Goal: Task Accomplishment & Management: Use online tool/utility

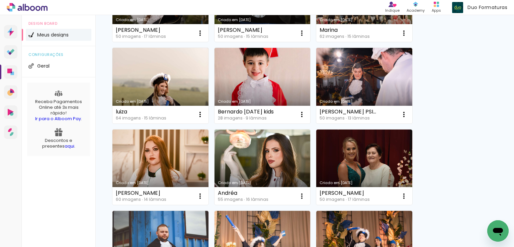
scroll to position [234, 0]
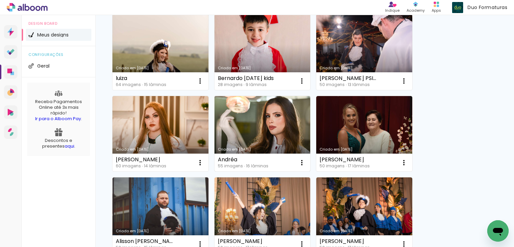
click at [265, 120] on link "Criado em [DATE]" at bounding box center [262, 134] width 96 height 76
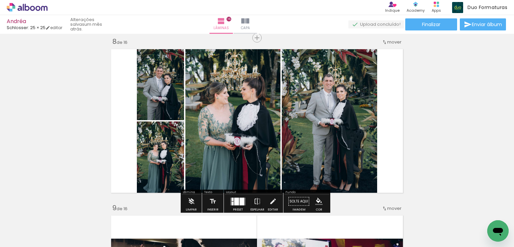
scroll to position [0, 1604]
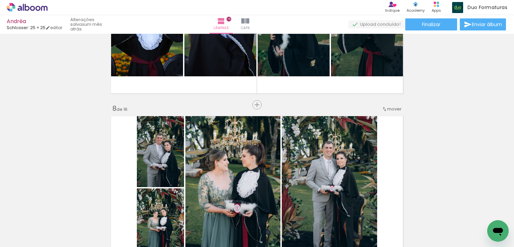
scroll to position [0, 1604]
click at [19, 241] on span "Adicionar Fotos" at bounding box center [24, 237] width 20 height 7
click at [0, 0] on input "file" at bounding box center [0, 0] width 0 height 0
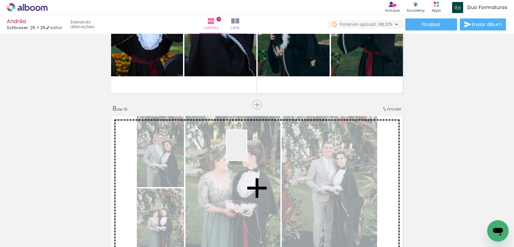
drag, startPoint x: 483, startPoint y: 228, endPoint x: 248, endPoint y: 150, distance: 247.5
click at [248, 150] on quentale-workspace at bounding box center [257, 123] width 514 height 247
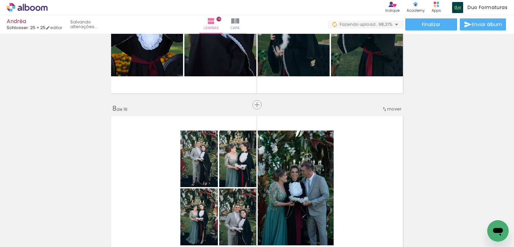
scroll to position [1171, 0]
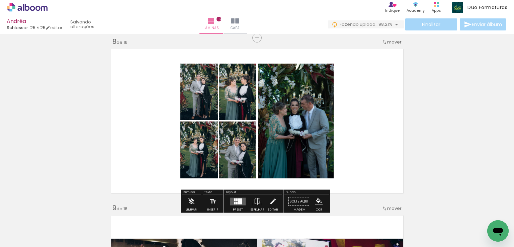
click at [236, 199] on div at bounding box center [236, 199] width 1 height 3
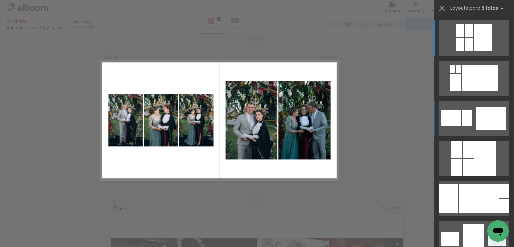
scroll to position [1172, 0]
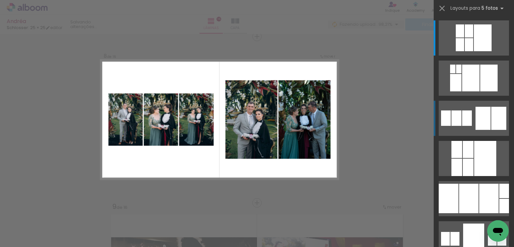
click at [475, 114] on div at bounding box center [482, 118] width 15 height 23
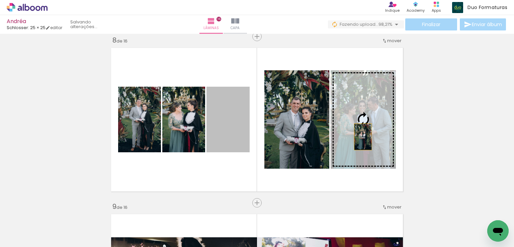
drag, startPoint x: 226, startPoint y: 124, endPoint x: 353, endPoint y: 137, distance: 128.1
click at [0, 0] on slot at bounding box center [0, 0] width 0 height 0
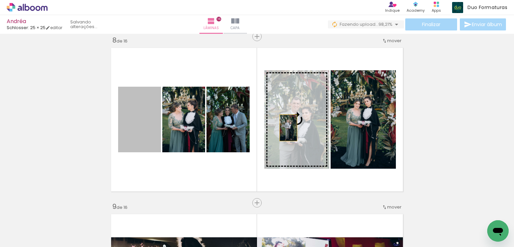
drag, startPoint x: 130, startPoint y: 126, endPoint x: 284, endPoint y: 128, distance: 153.9
click at [0, 0] on slot at bounding box center [0, 0] width 0 height 0
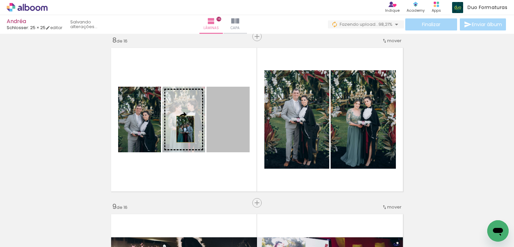
drag, startPoint x: 233, startPoint y: 127, endPoint x: 183, endPoint y: 129, distance: 50.2
click at [0, 0] on slot at bounding box center [0, 0] width 0 height 0
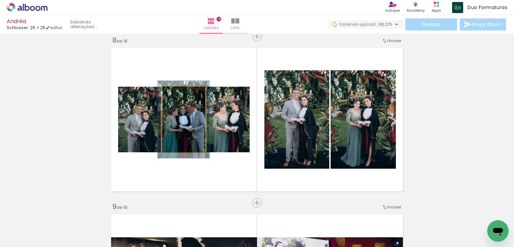
type paper-slider "118"
click at [178, 91] on div at bounding box center [180, 93] width 11 height 11
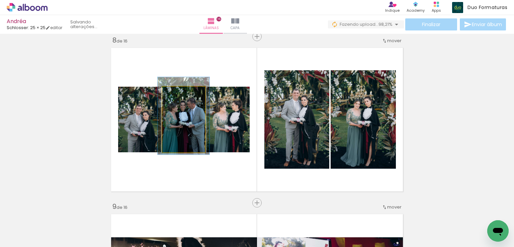
drag, startPoint x: 197, startPoint y: 138, endPoint x: 197, endPoint y: 134, distance: 3.7
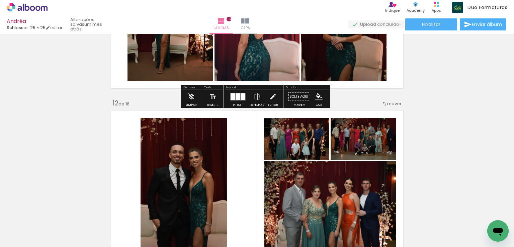
scroll to position [1842, 0]
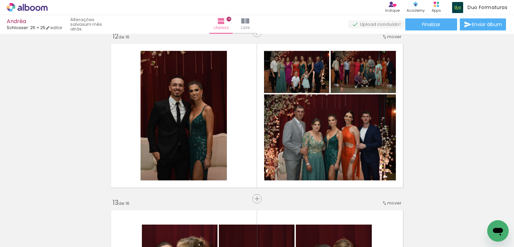
scroll to position [0, 1641]
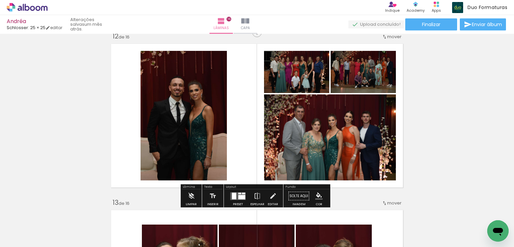
click at [241, 196] on div at bounding box center [241, 197] width 7 height 4
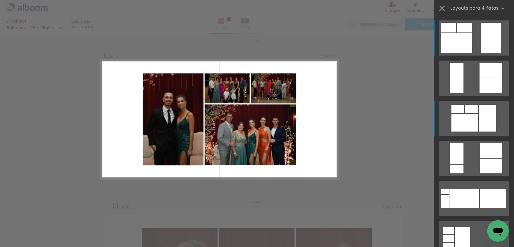
scroll to position [1838, 0]
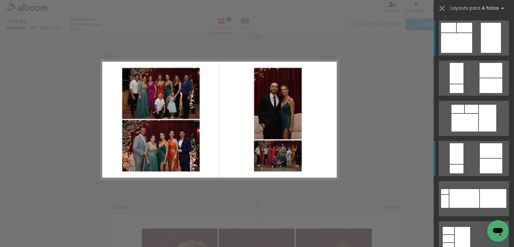
click at [483, 160] on div at bounding box center [491, 166] width 22 height 15
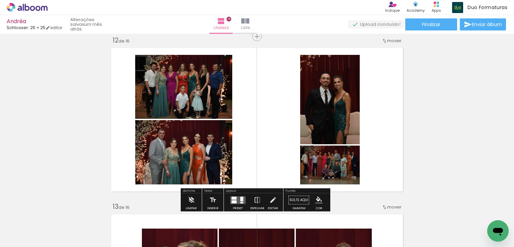
click at [237, 196] on quentale-layouter at bounding box center [237, 200] width 15 height 8
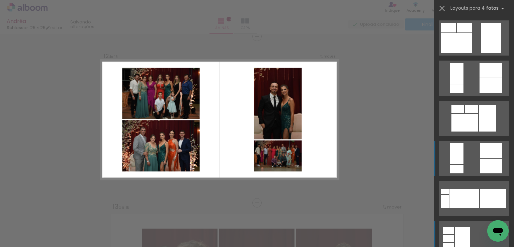
scroll to position [763, 0]
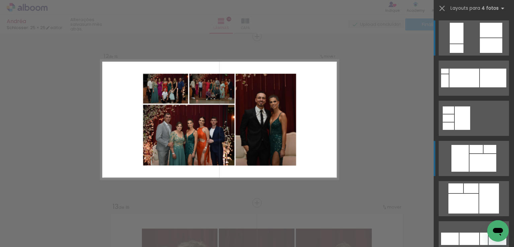
click at [471, 160] on div at bounding box center [482, 163] width 27 height 18
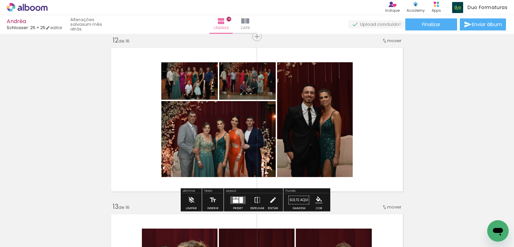
click at [272, 197] on iron-icon at bounding box center [272, 199] width 7 height 13
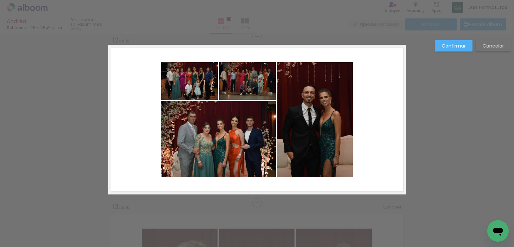
click at [309, 127] on quentale-photo at bounding box center [315, 119] width 76 height 115
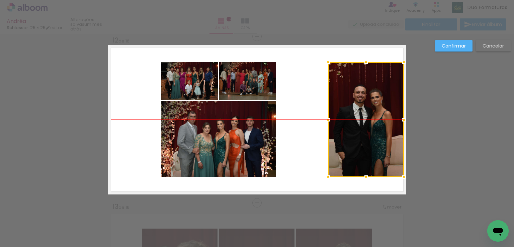
drag, startPoint x: 307, startPoint y: 111, endPoint x: 357, endPoint y: 112, distance: 50.5
click at [357, 112] on div at bounding box center [366, 119] width 76 height 115
click at [219, 129] on quentale-photo at bounding box center [218, 139] width 114 height 76
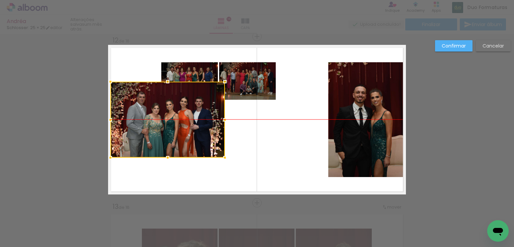
drag, startPoint x: 225, startPoint y: 139, endPoint x: 174, endPoint y: 118, distance: 54.9
click at [174, 118] on div at bounding box center [167, 120] width 114 height 76
click at [243, 70] on quentale-photo at bounding box center [247, 80] width 57 height 37
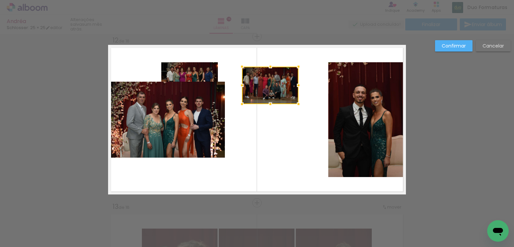
drag, startPoint x: 251, startPoint y: 86, endPoint x: 274, endPoint y: 90, distance: 23.1
click at [274, 90] on div at bounding box center [270, 85] width 57 height 37
click at [207, 68] on quentale-photo at bounding box center [189, 80] width 57 height 37
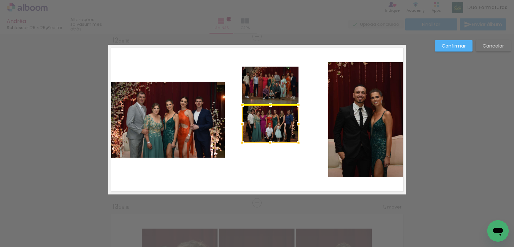
drag, startPoint x: 198, startPoint y: 75, endPoint x: 276, endPoint y: 117, distance: 88.6
click at [276, 117] on div at bounding box center [270, 123] width 57 height 37
click at [272, 85] on quentale-photo at bounding box center [270, 85] width 57 height 37
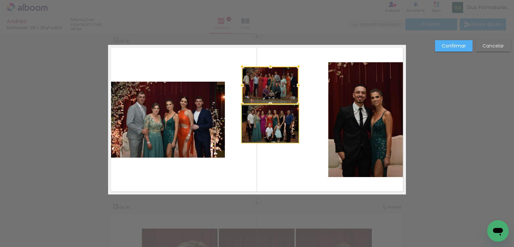
click at [272, 115] on quentale-photo at bounding box center [270, 123] width 57 height 37
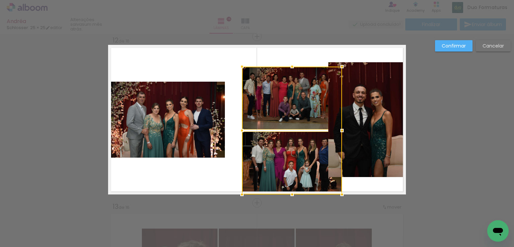
drag, startPoint x: 296, startPoint y: 141, endPoint x: 341, endPoint y: 192, distance: 67.3
click at [341, 192] on div at bounding box center [341, 194] width 13 height 13
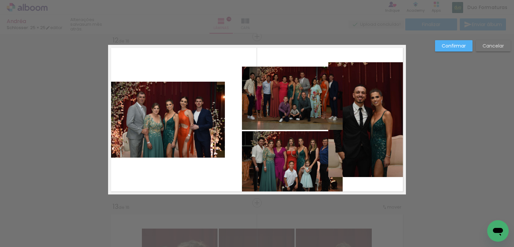
click at [286, 101] on quentale-photo at bounding box center [292, 98] width 101 height 63
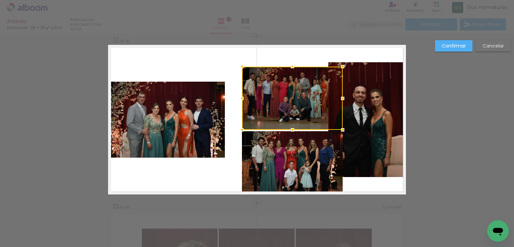
click at [290, 146] on quentale-photo at bounding box center [292, 162] width 101 height 63
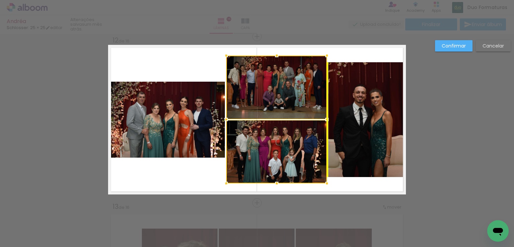
drag, startPoint x: 298, startPoint y: 144, endPoint x: 285, endPoint y: 131, distance: 18.9
click at [285, 131] on div at bounding box center [276, 120] width 101 height 128
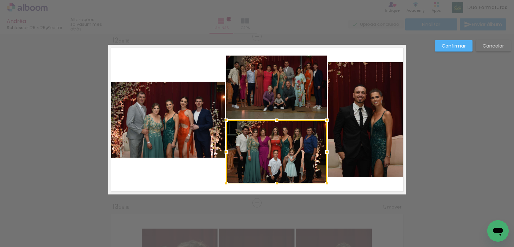
click at [192, 106] on quentale-photo at bounding box center [167, 120] width 114 height 76
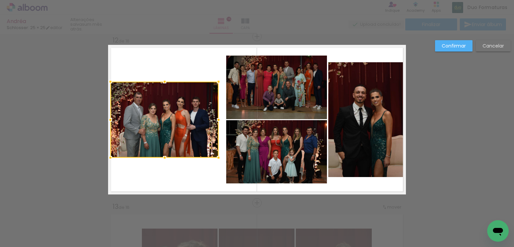
drag, startPoint x: 224, startPoint y: 80, endPoint x: 215, endPoint y: 82, distance: 8.7
click at [215, 82] on div at bounding box center [218, 81] width 13 height 13
click at [253, 84] on quentale-photo at bounding box center [276, 87] width 101 height 63
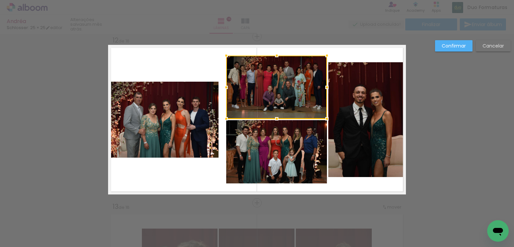
click at [273, 139] on quentale-photo at bounding box center [276, 151] width 101 height 63
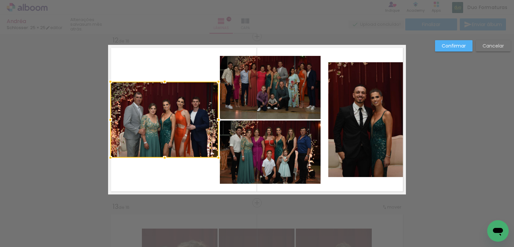
scroll to position [0, 1641]
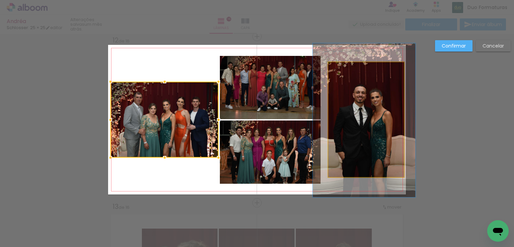
click at [330, 95] on quentale-photo at bounding box center [366, 119] width 76 height 115
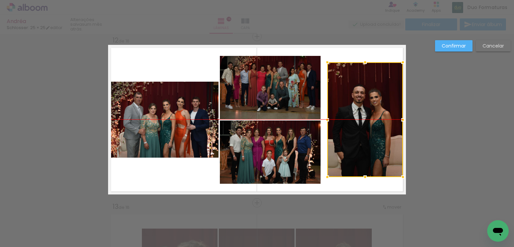
click at [349, 101] on div at bounding box center [365, 119] width 76 height 115
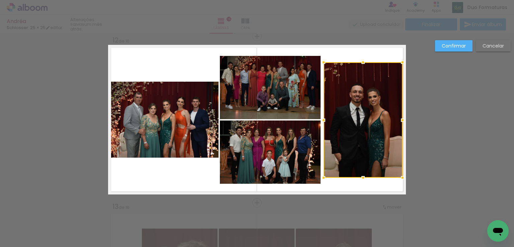
drag, startPoint x: 324, startPoint y: 177, endPoint x: 320, endPoint y: 177, distance: 3.7
click at [320, 177] on div at bounding box center [323, 177] width 13 height 13
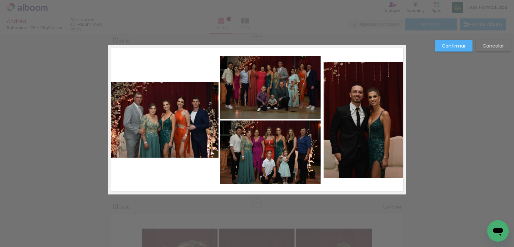
click at [268, 103] on quentale-photo at bounding box center [270, 87] width 101 height 63
click at [275, 140] on quentale-photo at bounding box center [270, 151] width 101 height 63
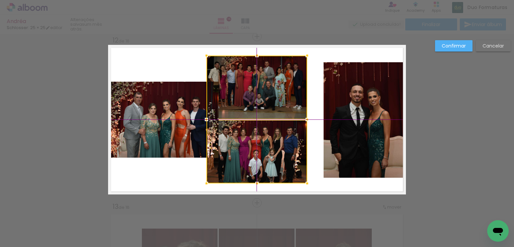
drag, startPoint x: 280, startPoint y: 102, endPoint x: 268, endPoint y: 103, distance: 12.1
click at [268, 103] on div at bounding box center [256, 120] width 101 height 128
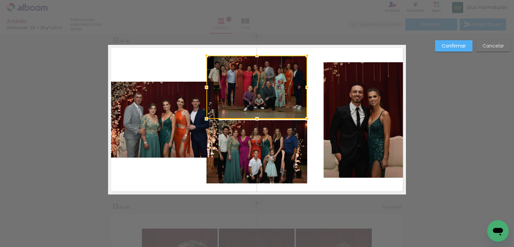
click at [341, 119] on quentale-photo at bounding box center [363, 119] width 79 height 115
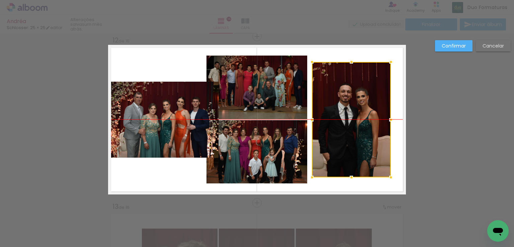
drag, startPoint x: 350, startPoint y: 120, endPoint x: 338, endPoint y: 122, distance: 11.8
click at [338, 122] on div at bounding box center [351, 119] width 79 height 115
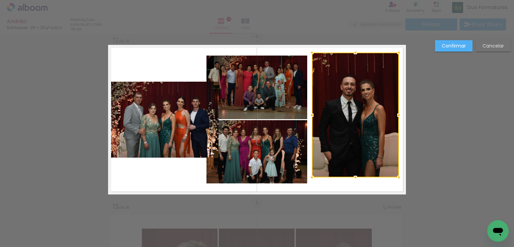
drag, startPoint x: 388, startPoint y: 61, endPoint x: 396, endPoint y: 49, distance: 13.9
click at [396, 49] on div at bounding box center [398, 52] width 13 height 13
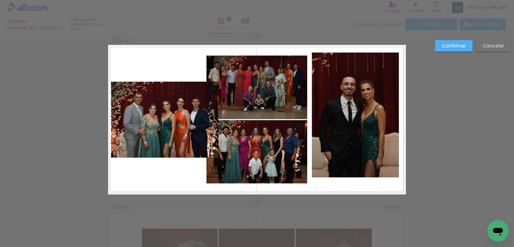
click at [353, 100] on quentale-photo at bounding box center [355, 115] width 87 height 125
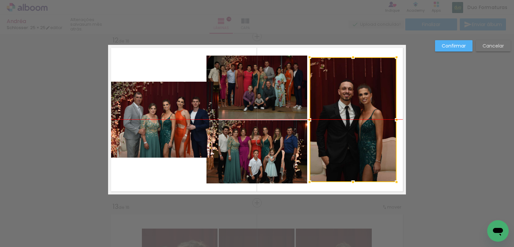
drag, startPoint x: 362, startPoint y: 91, endPoint x: 360, endPoint y: 96, distance: 5.2
click at [360, 96] on div at bounding box center [353, 119] width 87 height 125
click at [171, 105] on quentale-photo at bounding box center [164, 120] width 108 height 76
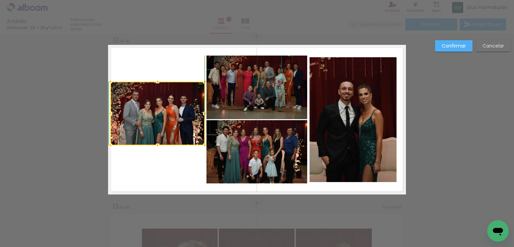
drag, startPoint x: 217, startPoint y: 156, endPoint x: 203, endPoint y: 145, distance: 17.6
click at [203, 145] on div at bounding box center [204, 145] width 13 height 13
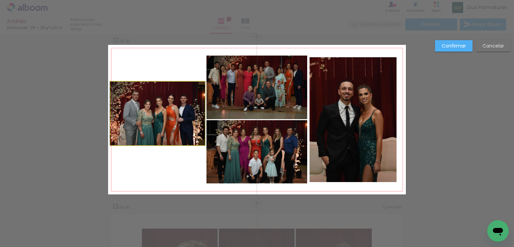
click at [142, 119] on quentale-photo at bounding box center [157, 114] width 94 height 64
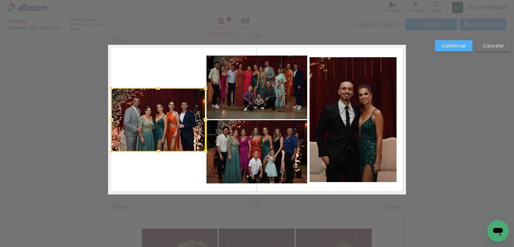
drag, startPoint x: 156, startPoint y: 113, endPoint x: 157, endPoint y: 119, distance: 6.7
click at [157, 119] on div at bounding box center [158, 120] width 94 height 64
click at [151, 70] on quentale-layouter at bounding box center [257, 120] width 298 height 150
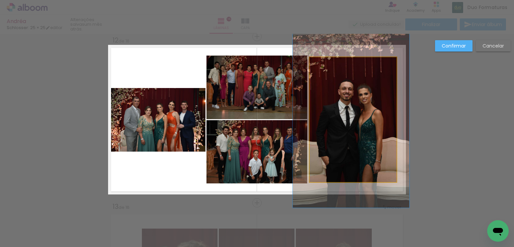
drag, startPoint x: 361, startPoint y: 88, endPoint x: 361, endPoint y: 75, distance: 13.0
click at [361, 88] on quentale-photo at bounding box center [353, 119] width 87 height 125
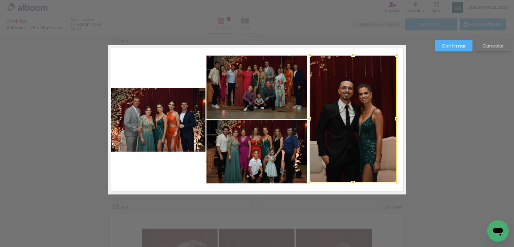
click at [351, 54] on div at bounding box center [352, 55] width 13 height 13
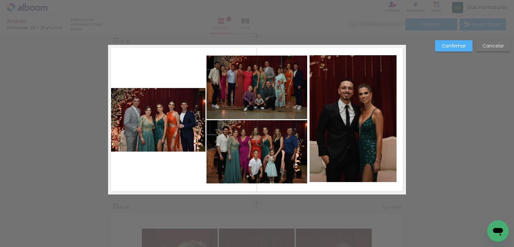
click at [349, 159] on quentale-photo at bounding box center [353, 118] width 87 height 127
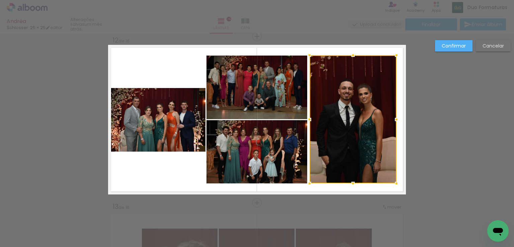
click at [350, 181] on div at bounding box center [352, 183] width 13 height 13
click at [335, 154] on div at bounding box center [353, 119] width 87 height 128
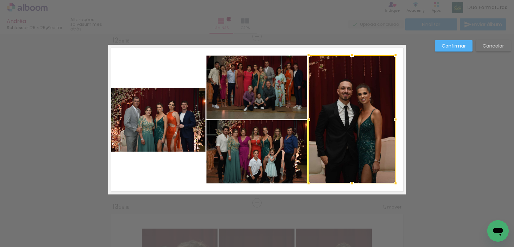
click at [335, 140] on div at bounding box center [352, 119] width 87 height 128
drag, startPoint x: 448, startPoint y: 101, endPoint x: 406, endPoint y: 80, distance: 47.4
click at [155, 74] on quentale-layouter at bounding box center [257, 120] width 298 height 150
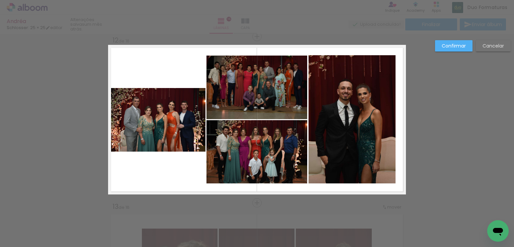
click at [173, 109] on quentale-photo at bounding box center [158, 120] width 94 height 64
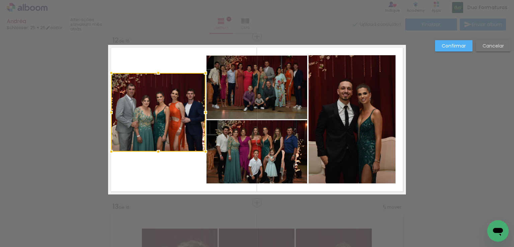
drag, startPoint x: 155, startPoint y: 87, endPoint x: 159, endPoint y: 72, distance: 15.4
click at [159, 72] on div at bounding box center [158, 72] width 13 height 13
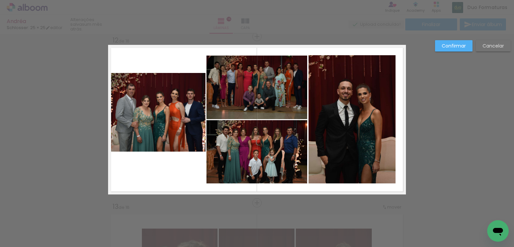
click at [173, 96] on quentale-photo at bounding box center [158, 112] width 94 height 79
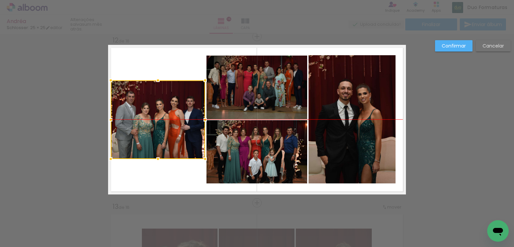
drag, startPoint x: 177, startPoint y: 102, endPoint x: 177, endPoint y: 109, distance: 7.4
click at [177, 109] on div at bounding box center [158, 119] width 94 height 79
click at [174, 62] on quentale-layouter at bounding box center [257, 120] width 298 height 150
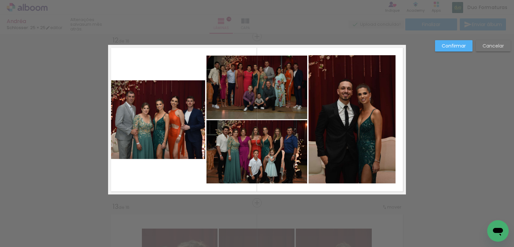
click at [175, 110] on quentale-photo at bounding box center [158, 119] width 94 height 79
click at [159, 105] on div at bounding box center [158, 119] width 94 height 79
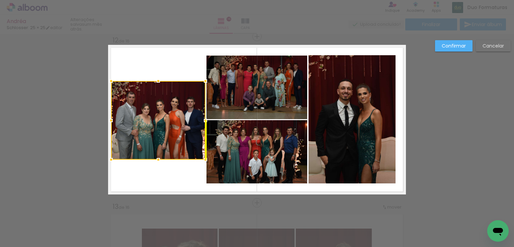
click at [161, 105] on div at bounding box center [158, 120] width 94 height 79
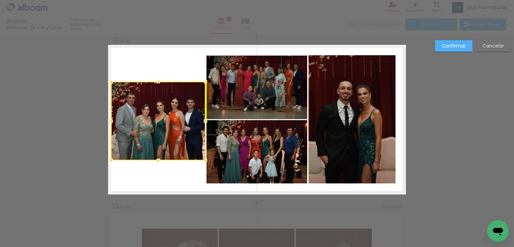
click at [171, 111] on div at bounding box center [158, 121] width 94 height 79
click at [179, 64] on quentale-layouter at bounding box center [257, 120] width 298 height 150
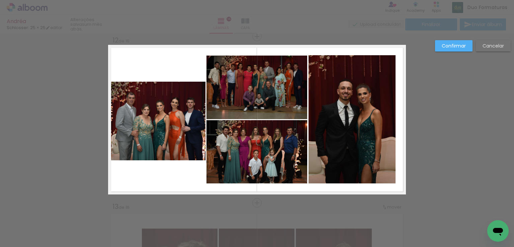
click at [0, 0] on slot "Confirmar" at bounding box center [0, 0] width 0 height 0
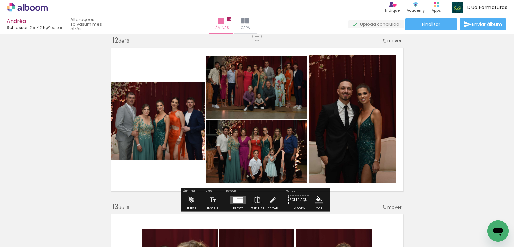
click at [244, 198] on quentale-layouter at bounding box center [237, 200] width 15 height 8
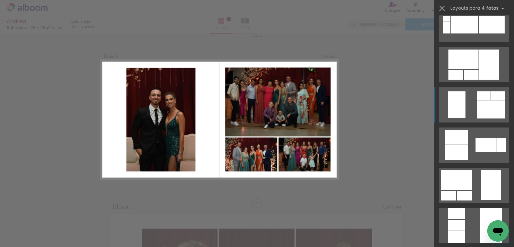
scroll to position [1285, 0]
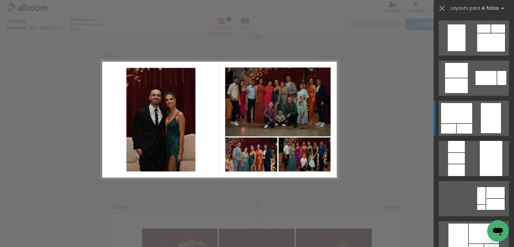
click at [481, 117] on div at bounding box center [491, 118] width 20 height 30
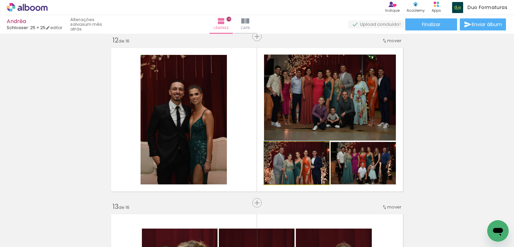
drag, startPoint x: 285, startPoint y: 169, endPoint x: 305, endPoint y: 109, distance: 63.1
click at [0, 0] on slot at bounding box center [0, 0] width 0 height 0
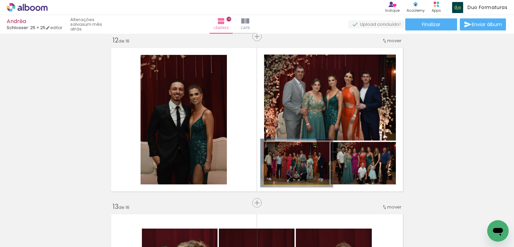
type paper-slider "111"
click at [281, 147] on div at bounding box center [282, 149] width 11 height 11
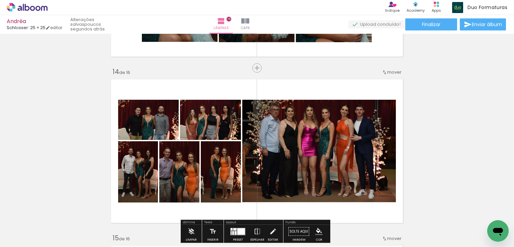
scroll to position [2172, 0]
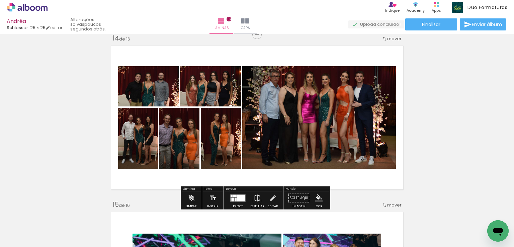
click at [237, 199] on div at bounding box center [241, 197] width 8 height 7
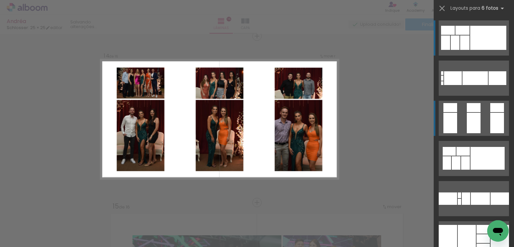
scroll to position [2170, 0]
click at [490, 107] on div at bounding box center [497, 107] width 14 height 9
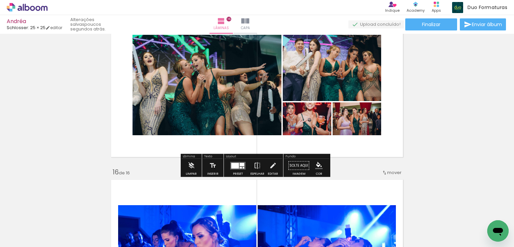
scroll to position [0, 1641]
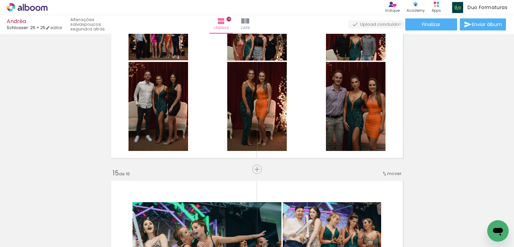
scroll to position [2170, 0]
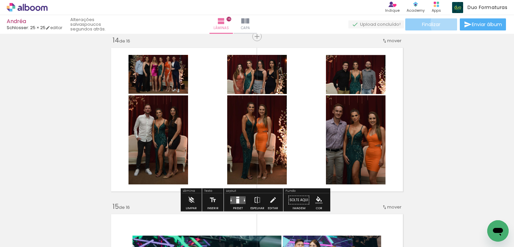
click at [446, 24] on paper-button "Finalizar" at bounding box center [431, 24] width 52 height 12
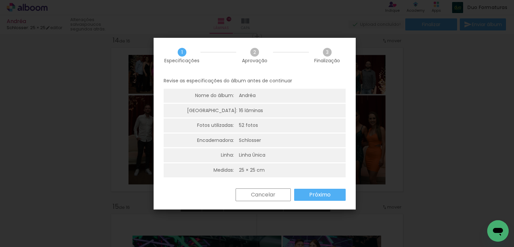
click at [331, 195] on paper-button "Próximo" at bounding box center [320, 195] width 52 height 12
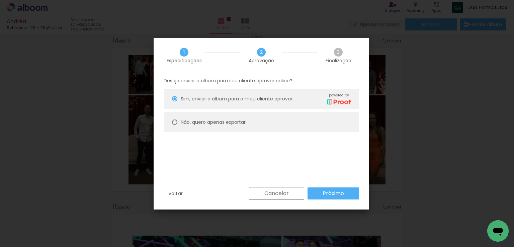
click at [297, 123] on paper-radio-button "Não, quero apenas exportar" at bounding box center [261, 122] width 195 height 20
type paper-radio-button "on"
click at [347, 194] on paper-button "Próximo" at bounding box center [334, 193] width 52 height 12
type input "Alta, 300 DPI"
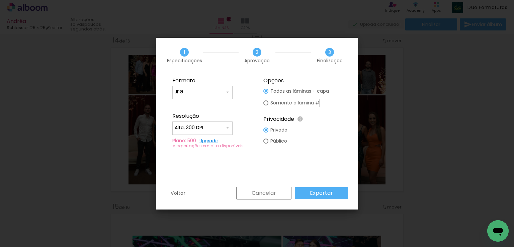
click at [0, 0] on slot "Exportar" at bounding box center [0, 0] width 0 height 0
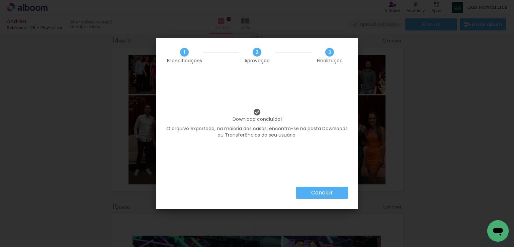
scroll to position [0, 1641]
click at [0, 0] on slot "Concluir" at bounding box center [0, 0] width 0 height 0
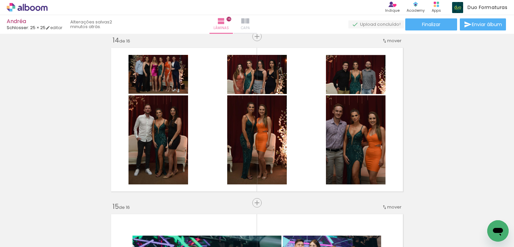
scroll to position [0, 1641]
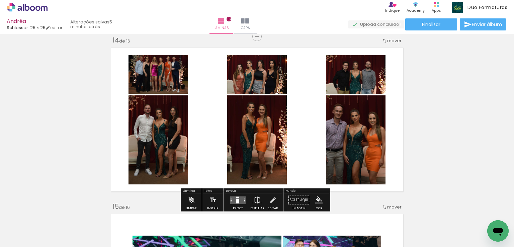
click at [237, 201] on div at bounding box center [237, 200] width 3 height 5
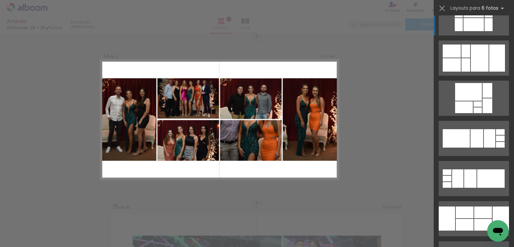
scroll to position [1780, 0]
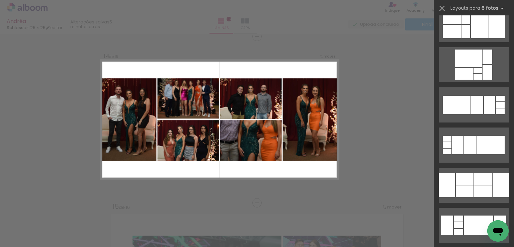
click at [467, 181] on div at bounding box center [465, 179] width 18 height 12
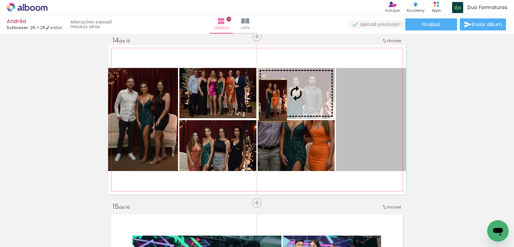
scroll to position [0, 1641]
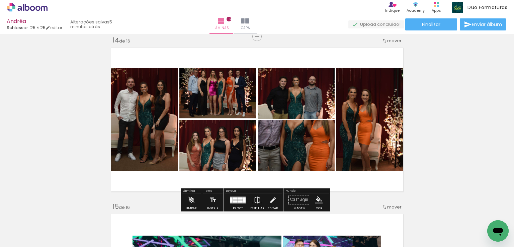
click at [272, 199] on iron-icon at bounding box center [272, 199] width 7 height 13
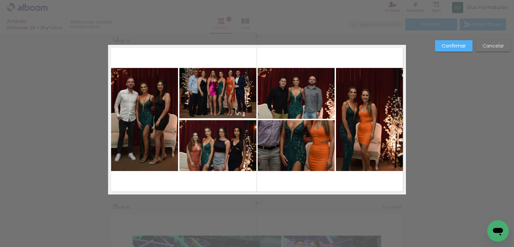
click at [148, 89] on quentale-photo at bounding box center [143, 119] width 70 height 103
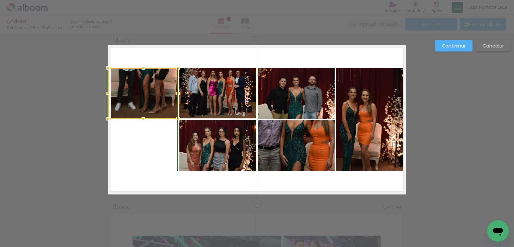
drag, startPoint x: 144, startPoint y: 168, endPoint x: 146, endPoint y: 118, distance: 50.2
click at [146, 118] on div at bounding box center [143, 118] width 13 height 13
click at [203, 148] on quentale-photo at bounding box center [217, 145] width 77 height 51
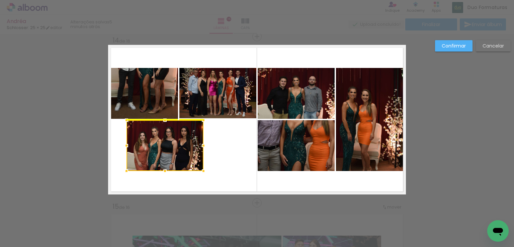
drag, startPoint x: 212, startPoint y: 149, endPoint x: 159, endPoint y: 152, distance: 53.0
click at [159, 152] on div at bounding box center [164, 145] width 77 height 51
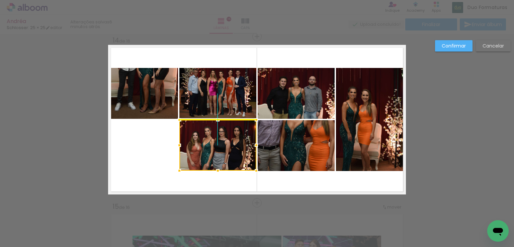
drag, startPoint x: 168, startPoint y: 145, endPoint x: 220, endPoint y: 144, distance: 51.9
click at [220, 144] on div at bounding box center [217, 145] width 77 height 51
click at [138, 150] on quentale-layouter at bounding box center [257, 120] width 298 height 150
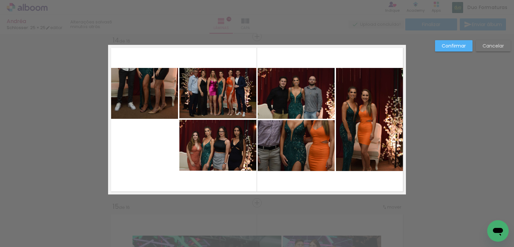
click at [366, 128] on quentale-photo at bounding box center [371, 119] width 70 height 103
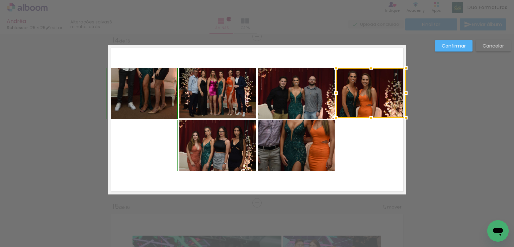
drag, startPoint x: 370, startPoint y: 171, endPoint x: 371, endPoint y: 120, distance: 50.5
click at [371, 120] on div at bounding box center [370, 117] width 13 height 13
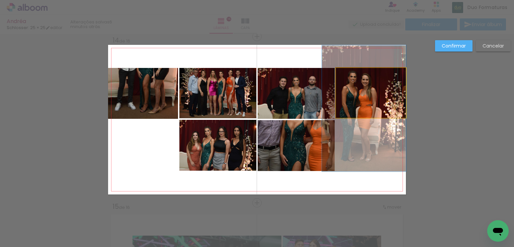
click at [366, 104] on quentale-photo at bounding box center [371, 93] width 70 height 50
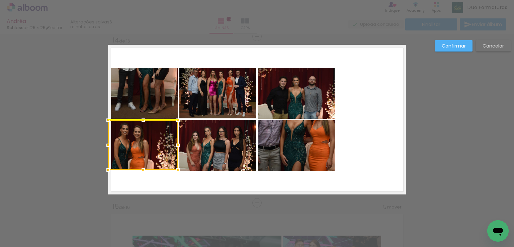
drag, startPoint x: 370, startPoint y: 90, endPoint x: 115, endPoint y: 144, distance: 260.5
click at [115, 144] on div at bounding box center [143, 145] width 70 height 50
click at [285, 61] on quentale-layouter at bounding box center [257, 120] width 298 height 150
click at [301, 130] on quentale-photo at bounding box center [296, 145] width 77 height 51
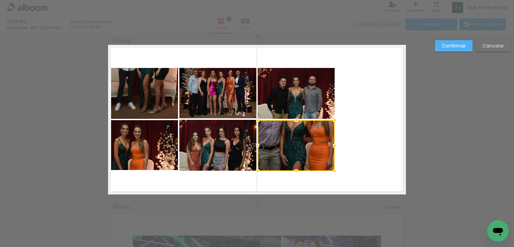
click at [294, 142] on div at bounding box center [296, 145] width 77 height 51
click at [302, 90] on quentale-photo at bounding box center [296, 93] width 77 height 51
click at [205, 101] on quentale-photo at bounding box center [217, 93] width 77 height 51
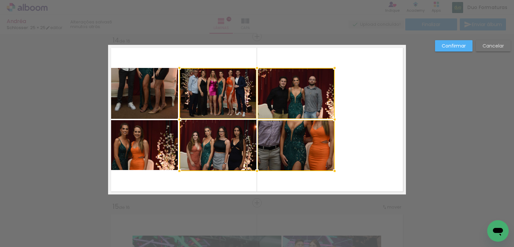
click at [206, 143] on div at bounding box center [256, 119] width 155 height 103
click at [156, 101] on quentale-photo at bounding box center [143, 93] width 70 height 51
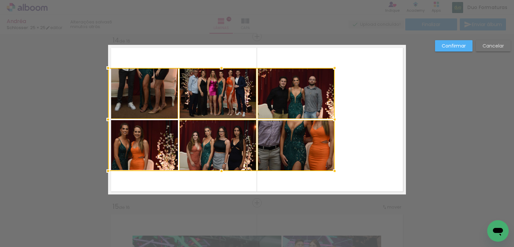
click at [160, 130] on div at bounding box center [221, 119] width 227 height 103
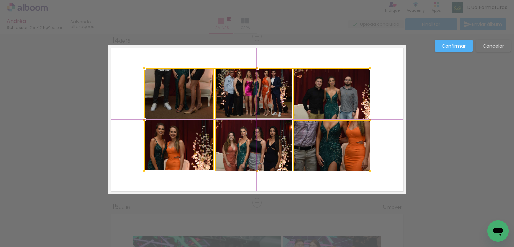
drag, startPoint x: 212, startPoint y: 111, endPoint x: 247, endPoint y: 111, distance: 35.1
click at [247, 111] on div at bounding box center [257, 119] width 227 height 103
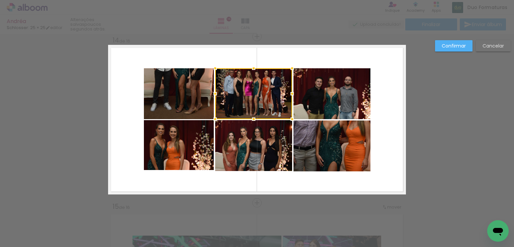
click at [159, 107] on quentale-photo at bounding box center [179, 93] width 70 height 51
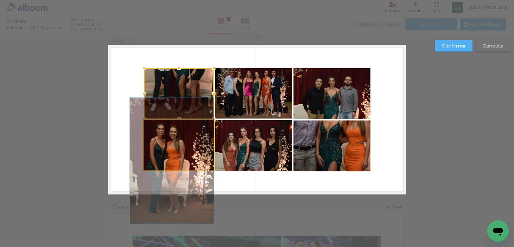
click at [161, 132] on quentale-photo at bounding box center [179, 145] width 70 height 50
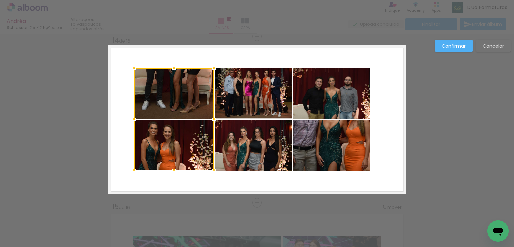
drag, startPoint x: 143, startPoint y: 118, endPoint x: 134, endPoint y: 118, distance: 9.0
click at [134, 118] on div at bounding box center [133, 119] width 13 height 13
click at [194, 100] on quentale-photo at bounding box center [174, 93] width 80 height 51
click at [254, 92] on quentale-photo at bounding box center [253, 93] width 77 height 51
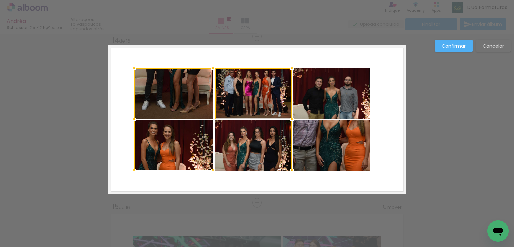
click at [256, 132] on div at bounding box center [213, 119] width 158 height 102
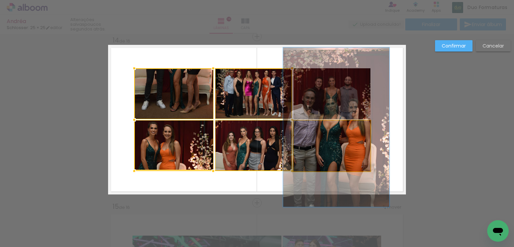
click at [319, 142] on quentale-photo at bounding box center [331, 145] width 77 height 51
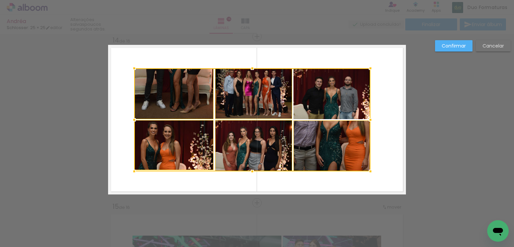
click at [315, 100] on div at bounding box center [252, 119] width 236 height 103
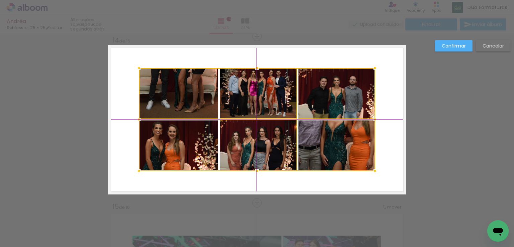
drag, startPoint x: 272, startPoint y: 93, endPoint x: 277, endPoint y: 93, distance: 4.4
click at [277, 93] on div at bounding box center [257, 119] width 236 height 103
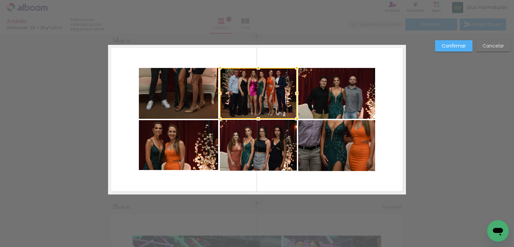
click at [292, 53] on quentale-layouter at bounding box center [257, 120] width 298 height 150
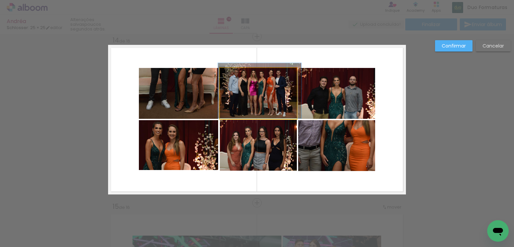
click at [283, 90] on quentale-photo at bounding box center [258, 93] width 77 height 51
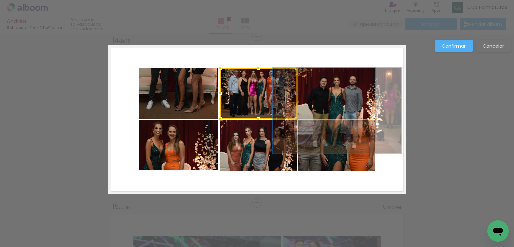
click at [323, 98] on quentale-photo at bounding box center [336, 93] width 77 height 51
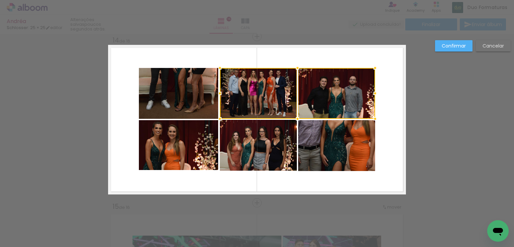
click at [324, 129] on quentale-photo at bounding box center [336, 145] width 77 height 51
click at [250, 141] on div at bounding box center [297, 119] width 155 height 103
click at [191, 140] on quentale-photo at bounding box center [179, 145] width 80 height 50
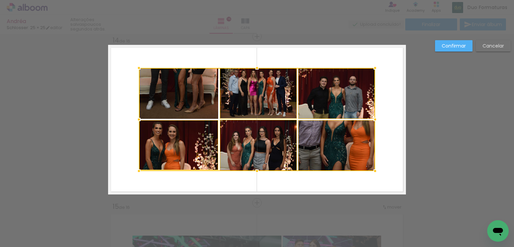
click at [189, 99] on div at bounding box center [257, 119] width 236 height 103
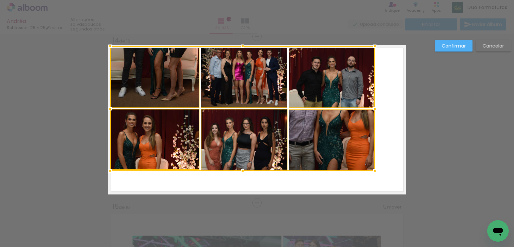
drag, startPoint x: 135, startPoint y: 66, endPoint x: 107, endPoint y: 45, distance: 35.1
click at [107, 45] on div at bounding box center [109, 45] width 13 height 13
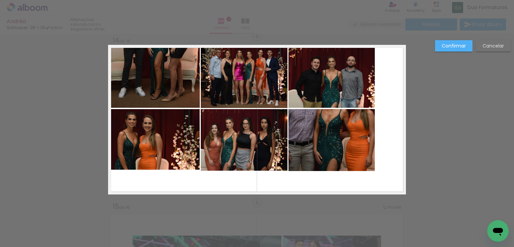
click at [169, 98] on quentale-photo at bounding box center [154, 77] width 89 height 62
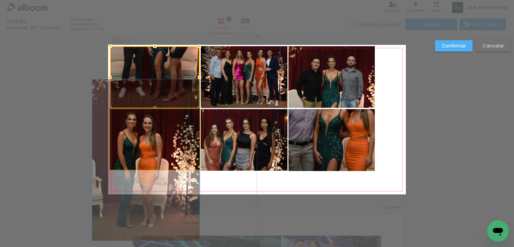
click at [185, 127] on quentale-photo at bounding box center [155, 139] width 90 height 61
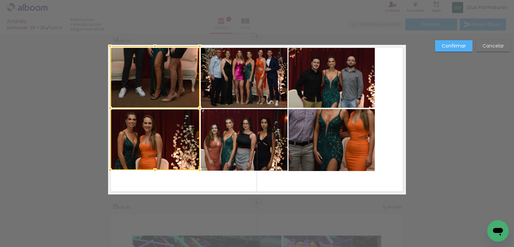
click at [226, 132] on quentale-photo at bounding box center [244, 140] width 87 height 62
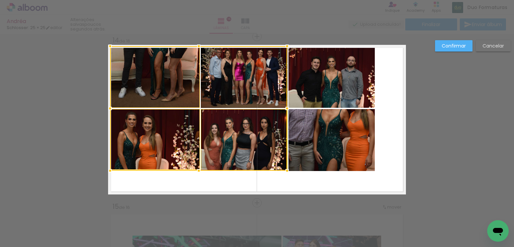
click at [227, 94] on div at bounding box center [198, 108] width 177 height 124
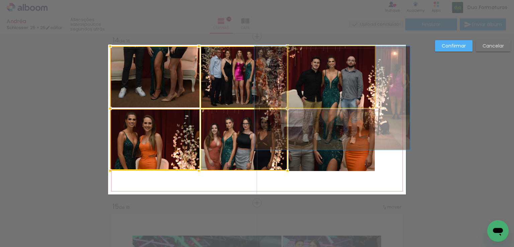
click at [305, 89] on quentale-photo at bounding box center [331, 77] width 86 height 62
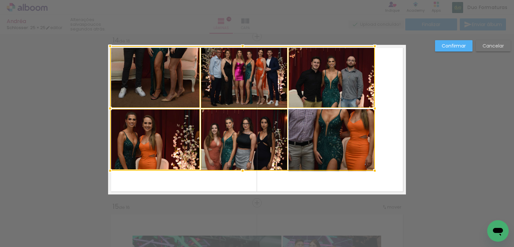
click at [316, 129] on div at bounding box center [242, 108] width 265 height 124
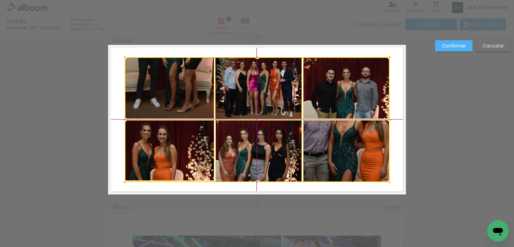
drag, startPoint x: 265, startPoint y: 94, endPoint x: 277, endPoint y: 103, distance: 15.3
click at [277, 103] on div at bounding box center [257, 119] width 265 height 125
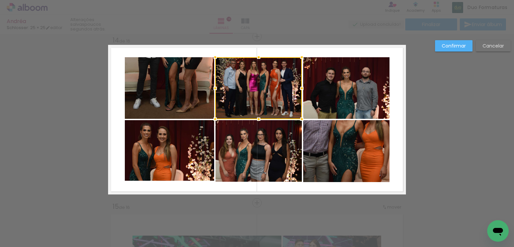
click at [448, 49] on paper-button "Confirmar" at bounding box center [453, 45] width 37 height 11
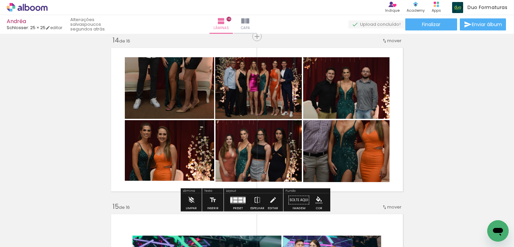
click at [340, 152] on quentale-photo at bounding box center [346, 151] width 86 height 62
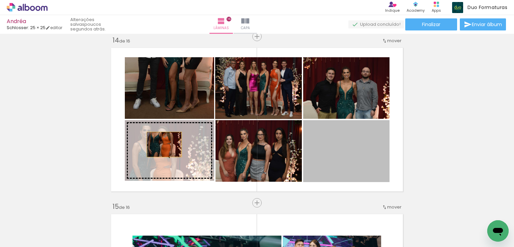
drag, startPoint x: 338, startPoint y: 144, endPoint x: 162, endPoint y: 144, distance: 176.7
click at [0, 0] on slot at bounding box center [0, 0] width 0 height 0
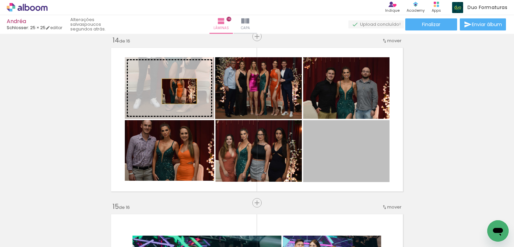
drag, startPoint x: 344, startPoint y: 153, endPoint x: 176, endPoint y: 91, distance: 178.8
click at [0, 0] on slot at bounding box center [0, 0] width 0 height 0
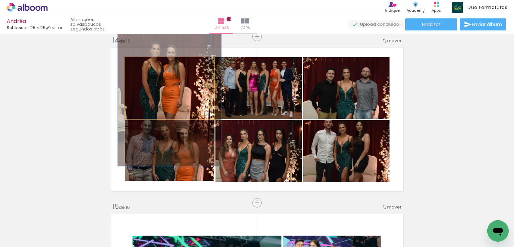
scroll to position [0, 1641]
drag, startPoint x: 141, startPoint y: 65, endPoint x: 145, endPoint y: 64, distance: 3.4
click at [145, 64] on div at bounding box center [144, 64] width 11 height 11
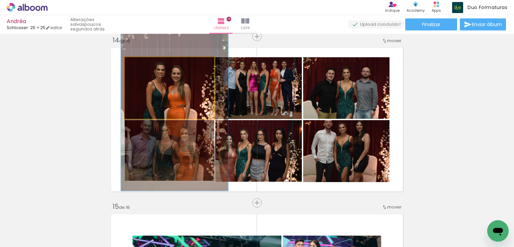
drag, startPoint x: 170, startPoint y: 86, endPoint x: 175, endPoint y: 108, distance: 22.6
click at [157, 94] on quentale-photo at bounding box center [169, 88] width 89 height 62
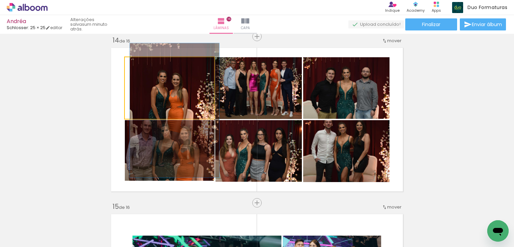
drag, startPoint x: 138, startPoint y: 63, endPoint x: 133, endPoint y: 63, distance: 5.4
type paper-slider "100"
click at [135, 63] on div at bounding box center [140, 64] width 11 height 11
click at [178, 95] on quentale-photo at bounding box center [169, 88] width 89 height 62
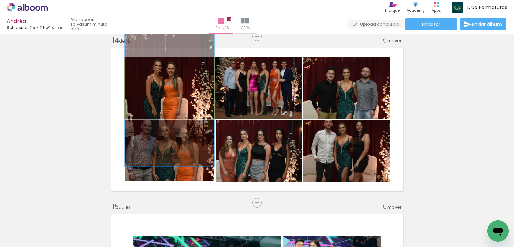
drag, startPoint x: 185, startPoint y: 93, endPoint x: 180, endPoint y: 82, distance: 12.3
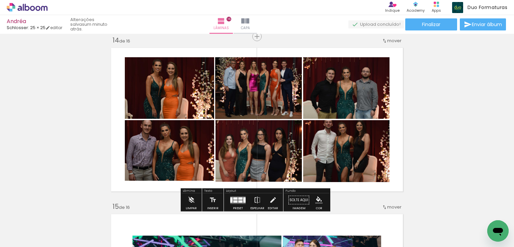
click at [186, 160] on quentale-photo at bounding box center [170, 150] width 90 height 61
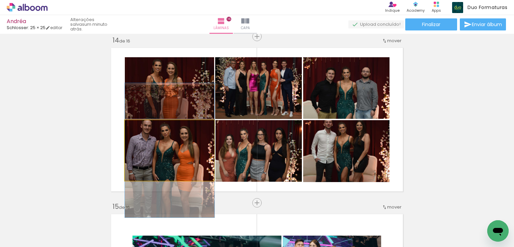
drag, startPoint x: 141, startPoint y: 127, endPoint x: 130, endPoint y: 129, distance: 10.2
click at [130, 129] on div at bounding box center [150, 127] width 47 height 10
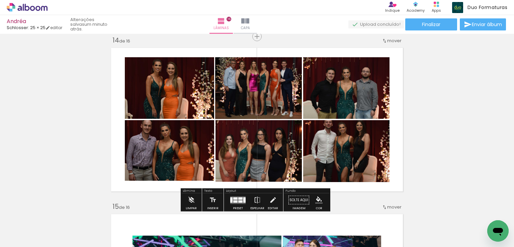
click at [165, 151] on quentale-photo at bounding box center [170, 150] width 90 height 61
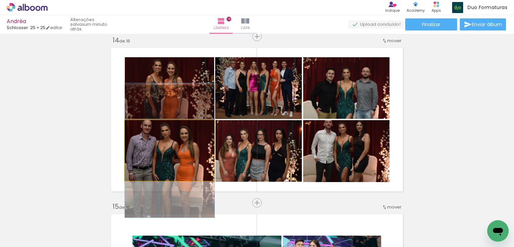
drag, startPoint x: 153, startPoint y: 152, endPoint x: 161, endPoint y: 152, distance: 7.4
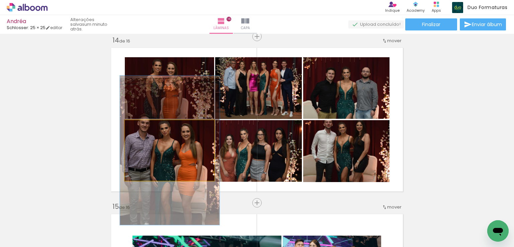
drag, startPoint x: 138, startPoint y: 128, endPoint x: 143, endPoint y: 127, distance: 5.0
type paper-slider "113"
click at [141, 128] on div at bounding box center [143, 127] width 6 height 6
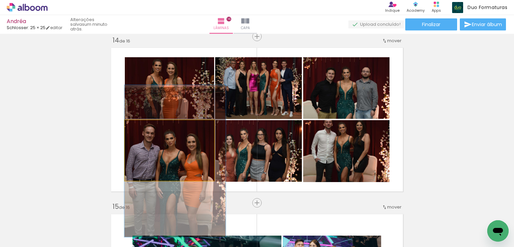
drag, startPoint x: 175, startPoint y: 148, endPoint x: 180, endPoint y: 156, distance: 9.3
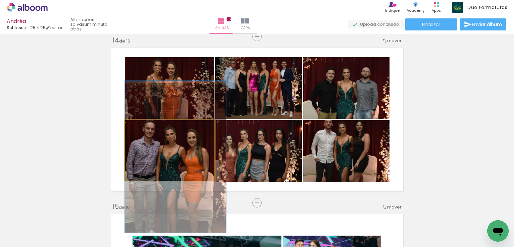
drag, startPoint x: 182, startPoint y: 149, endPoint x: 186, endPoint y: 144, distance: 5.7
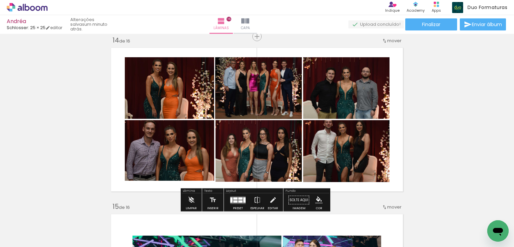
click at [261, 81] on quentale-photo at bounding box center [258, 88] width 87 height 62
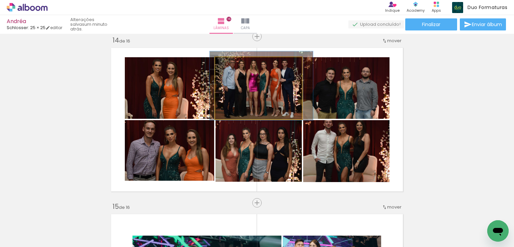
type paper-slider "111"
click at [231, 65] on div at bounding box center [234, 64] width 6 height 6
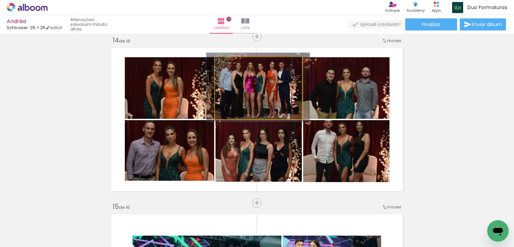
drag, startPoint x: 276, startPoint y: 91, endPoint x: 273, endPoint y: 93, distance: 3.7
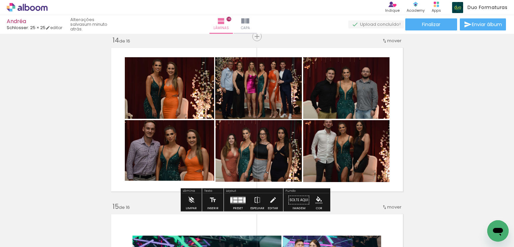
click at [350, 75] on quentale-photo at bounding box center [346, 88] width 86 height 62
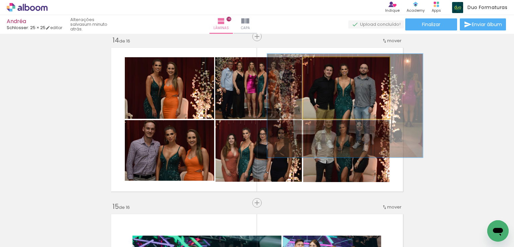
drag, startPoint x: 350, startPoint y: 90, endPoint x: 348, endPoint y: 87, distance: 3.4
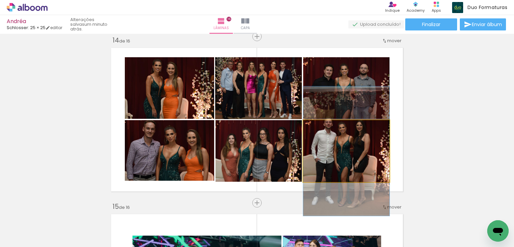
click at [356, 161] on quentale-photo at bounding box center [346, 151] width 86 height 62
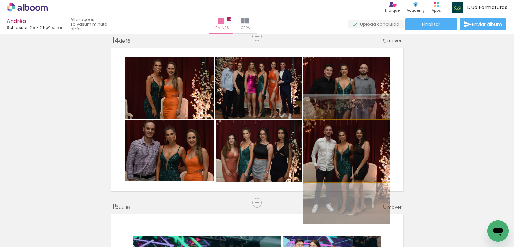
drag, startPoint x: 343, startPoint y: 150, endPoint x: 348, endPoint y: 158, distance: 9.6
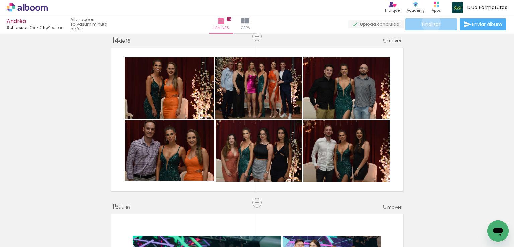
click at [429, 23] on span "Finalizar" at bounding box center [431, 24] width 18 height 5
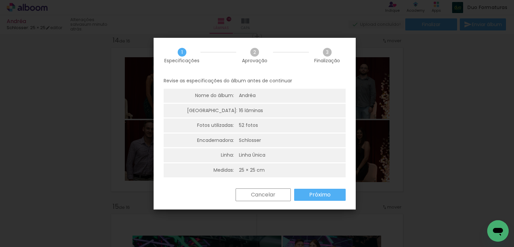
click at [0, 0] on slot "Próximo" at bounding box center [0, 0] width 0 height 0
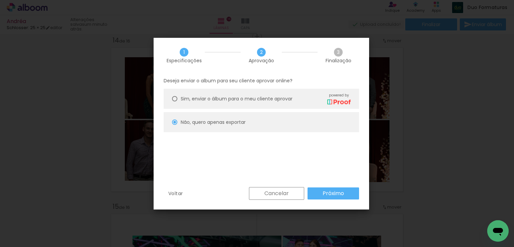
click at [0, 0] on slot "Próximo" at bounding box center [0, 0] width 0 height 0
type input "Alta, 300 DPI"
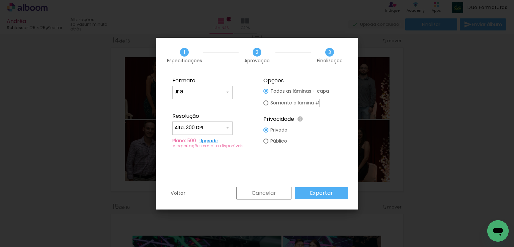
click at [324, 102] on input "text" at bounding box center [325, 103] width 10 height 8
type paper-radio-button "on"
type input "14"
click at [0, 0] on slot "Exportar" at bounding box center [0, 0] width 0 height 0
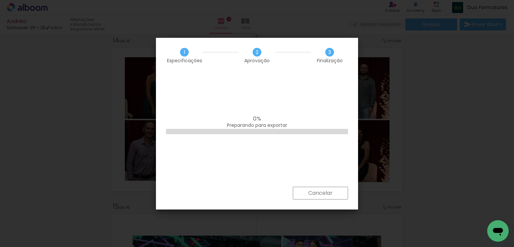
scroll to position [0, 1641]
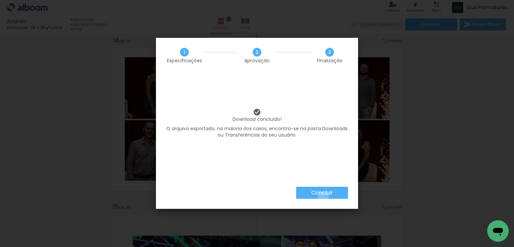
click at [323, 197] on paper-button "Concluir" at bounding box center [322, 193] width 52 height 12
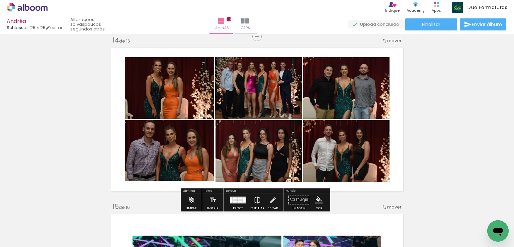
scroll to position [0, 1641]
